Goal: Navigation & Orientation: Find specific page/section

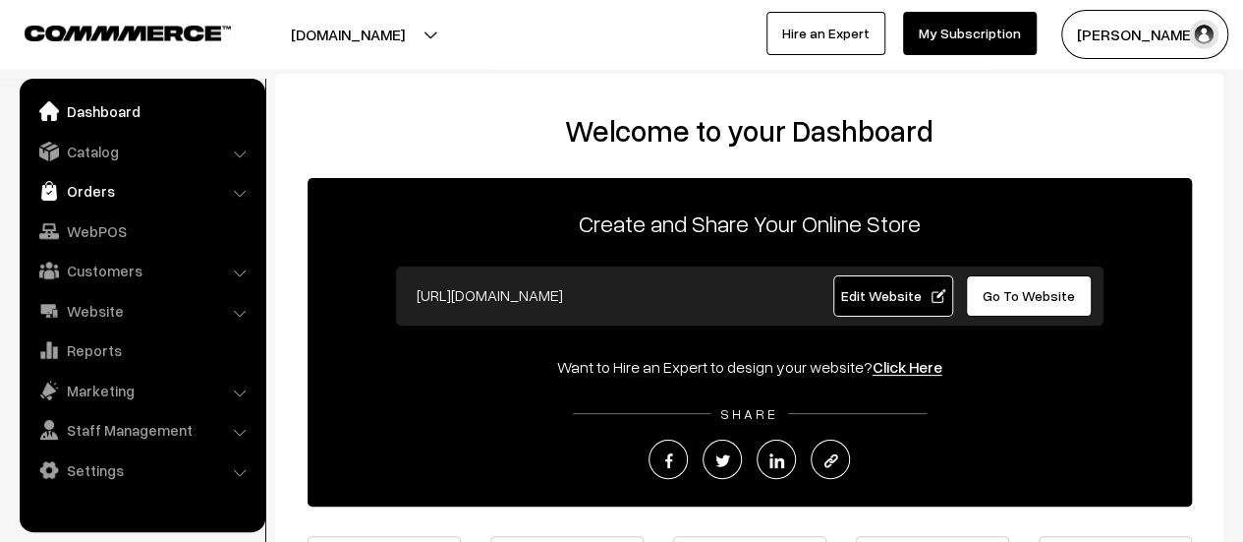
click at [85, 185] on link "Orders" at bounding box center [142, 190] width 234 height 35
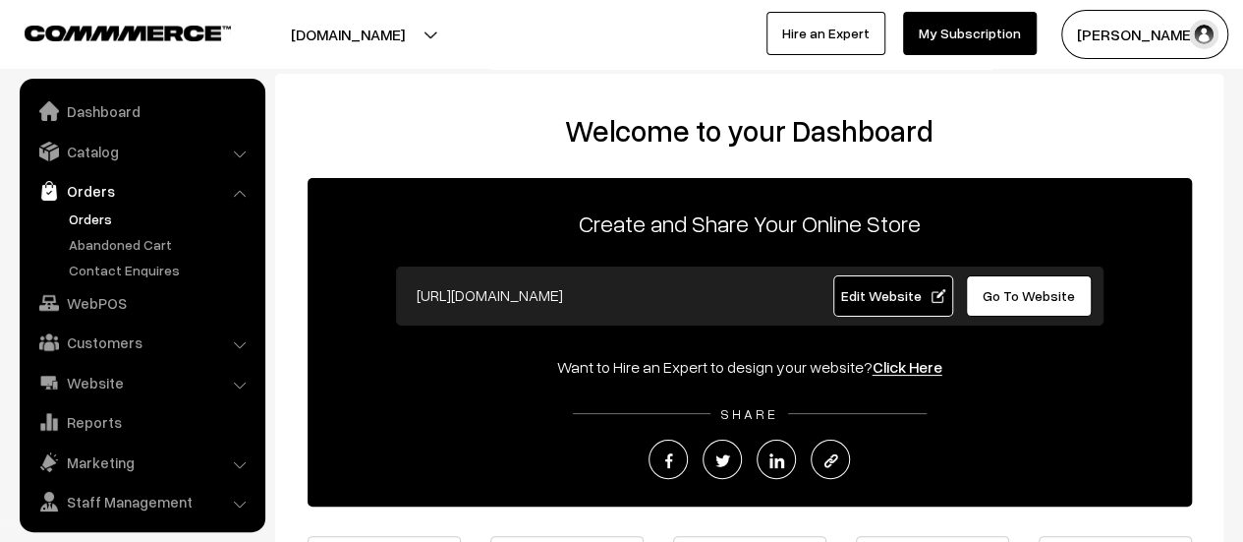
click at [86, 213] on link "Orders" at bounding box center [161, 218] width 195 height 21
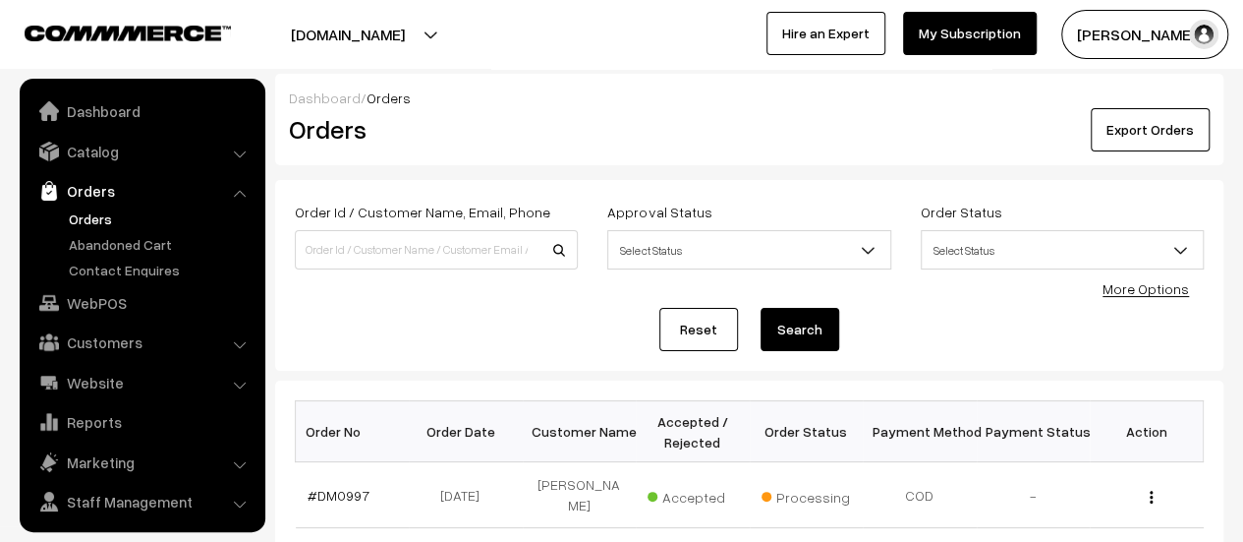
scroll to position [45, 0]
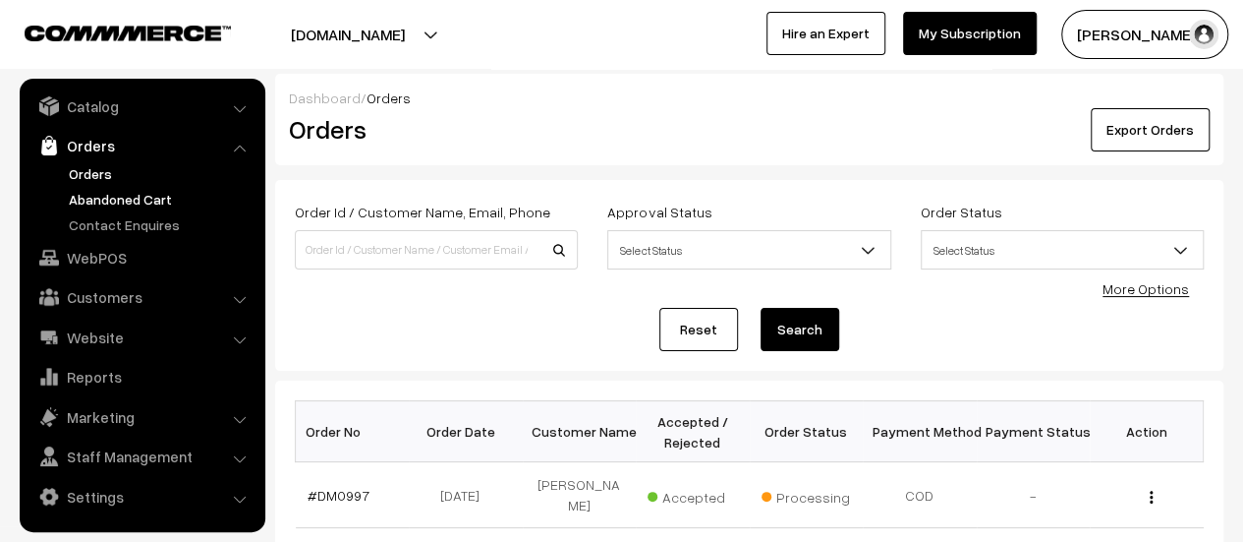
click at [96, 205] on link "Abandoned Cart" at bounding box center [161, 199] width 195 height 21
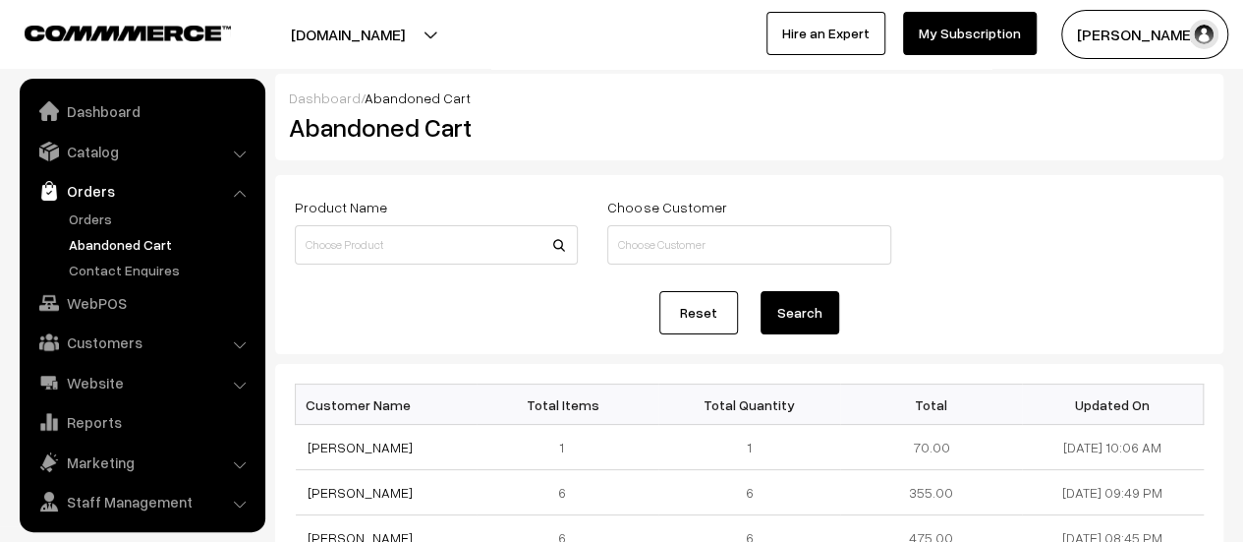
scroll to position [45, 0]
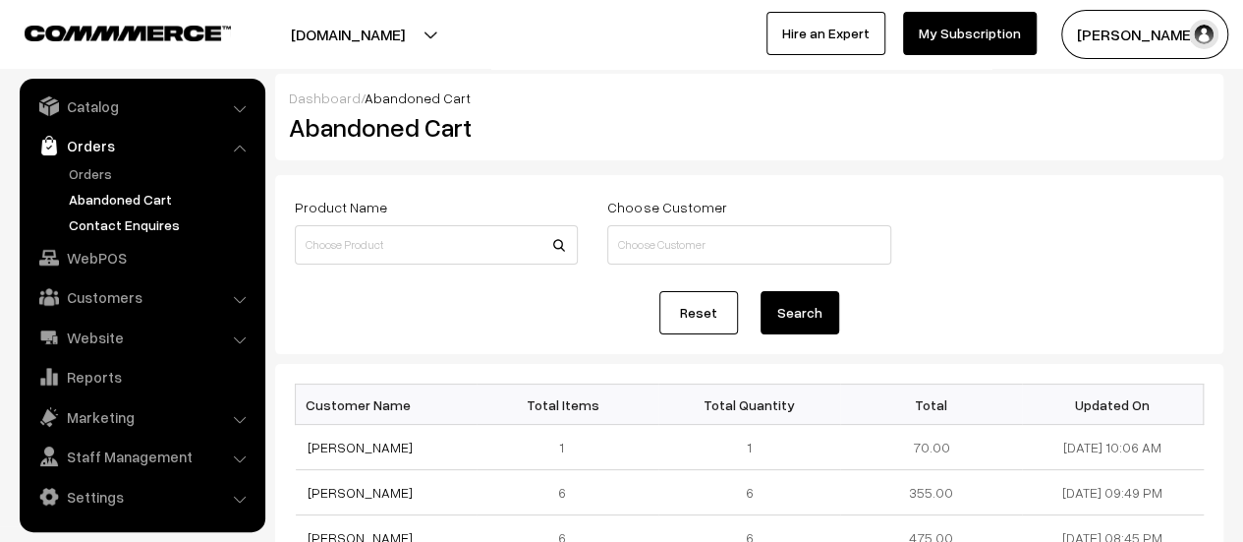
click at [106, 220] on link "Contact Enquires" at bounding box center [161, 224] width 195 height 21
